Goal: Transaction & Acquisition: Purchase product/service

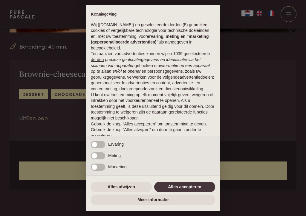
click at [186, 190] on button "Alles accepteren" at bounding box center [184, 187] width 61 height 11
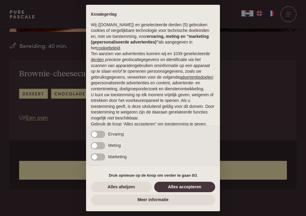
scroll to position [19, 0]
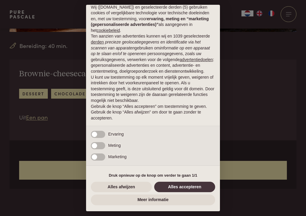
click at [181, 190] on button "Alles accepteren" at bounding box center [184, 187] width 61 height 11
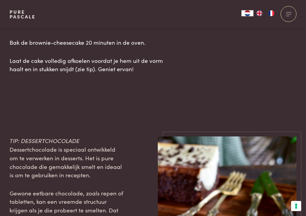
scroll to position [839, 0]
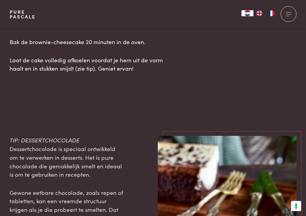
click at [108, 189] on p "Gewone eetbare chocolade, zoals repen of tabletten, kan een vreemde structuur k…" at bounding box center [67, 219] width 114 height 60
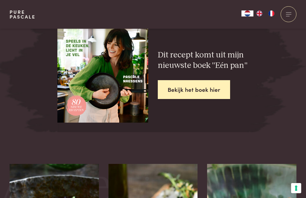
scroll to position [1188, 0]
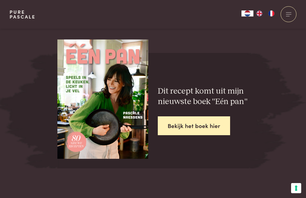
click at [195, 116] on link "Bekijk het boek hier" at bounding box center [194, 125] width 72 height 19
click at [291, 14] on div at bounding box center [288, 14] width 16 height 16
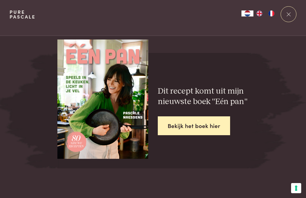
scroll to position [0, 0]
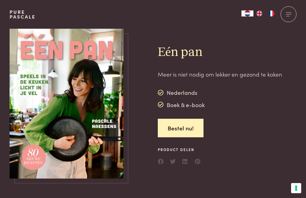
click at [16, 146] on img at bounding box center [67, 104] width 114 height 150
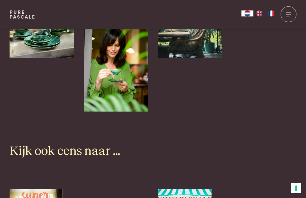
scroll to position [1533, 0]
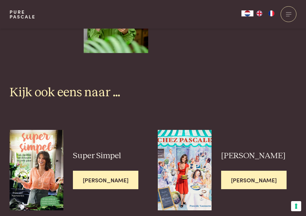
click at [94, 171] on span "[PERSON_NAME]" at bounding box center [105, 180] width 65 height 19
